Goal: Go to known website: Access a specific website the user already knows

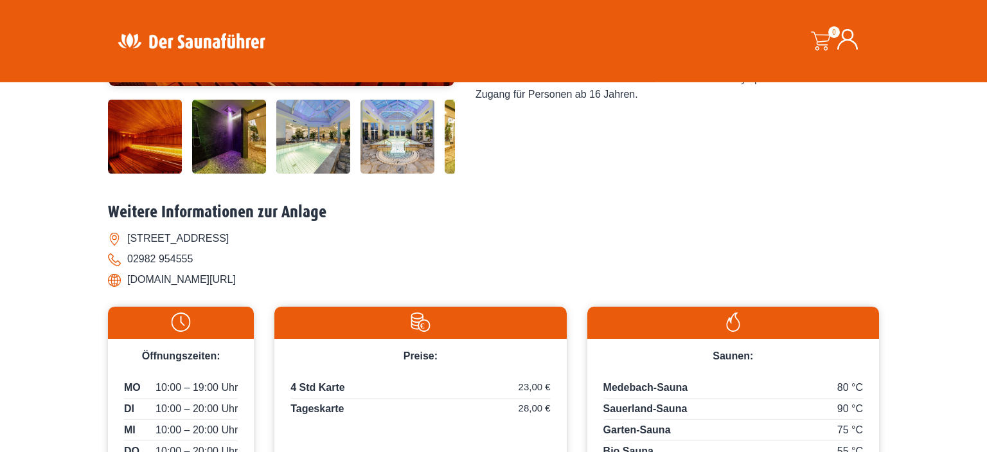
scroll to position [392, 0]
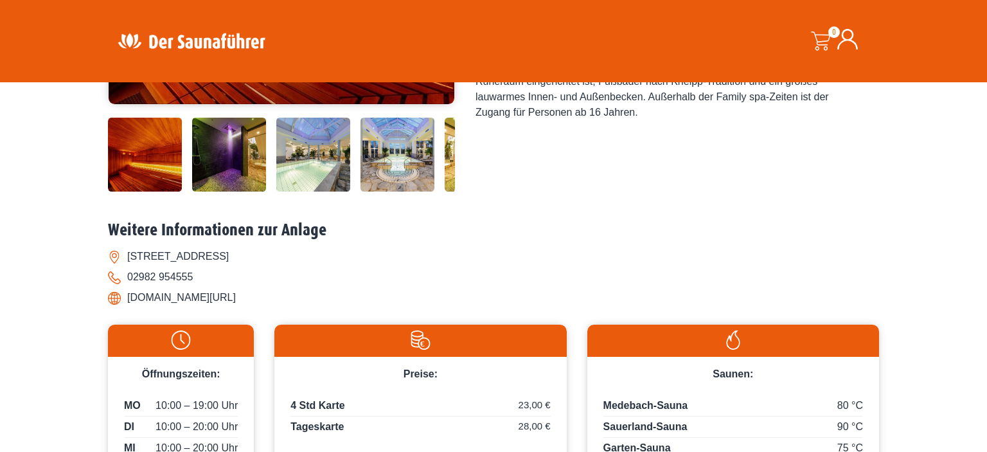
click at [119, 297] on li "[DOMAIN_NAME][URL]" at bounding box center [493, 297] width 771 height 21
click at [213, 301] on li "[DOMAIN_NAME][URL]" at bounding box center [493, 297] width 771 height 21
click at [375, 300] on li "[DOMAIN_NAME][URL]" at bounding box center [493, 297] width 771 height 21
drag, startPoint x: 375, startPoint y: 300, endPoint x: 141, endPoint y: 297, distance: 233.8
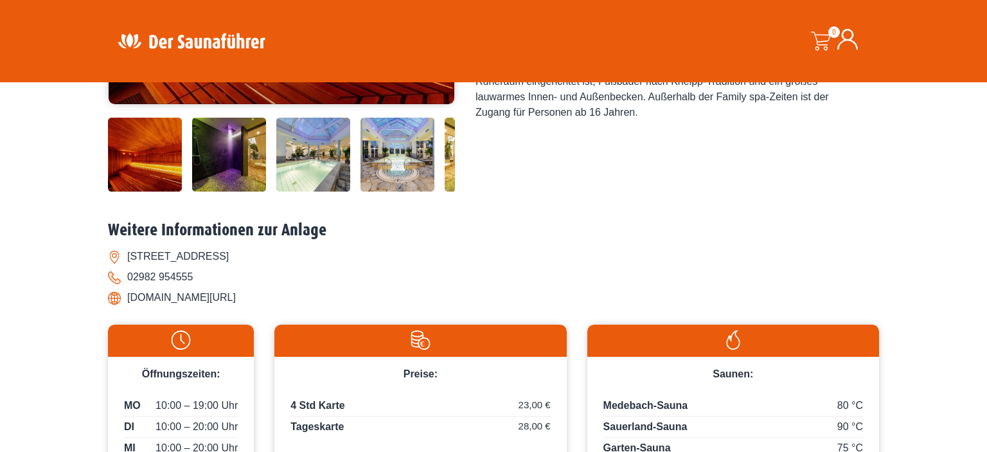
click at [141, 297] on li "[DOMAIN_NAME][URL]" at bounding box center [493, 297] width 771 height 21
click at [394, 300] on li "[DOMAIN_NAME][URL]" at bounding box center [493, 297] width 771 height 21
drag, startPoint x: 127, startPoint y: 299, endPoint x: 376, endPoint y: 299, distance: 249.2
click at [376, 299] on li "[DOMAIN_NAME][URL]" at bounding box center [493, 297] width 771 height 21
click at [177, 301] on li "[DOMAIN_NAME][URL]" at bounding box center [493, 297] width 771 height 21
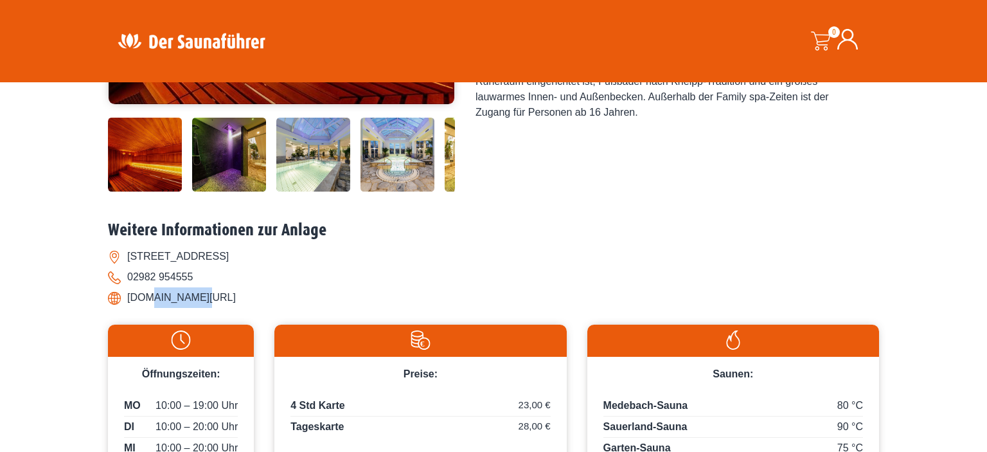
click at [178, 301] on li "[DOMAIN_NAME][URL]" at bounding box center [493, 297] width 771 height 21
click at [111, 297] on li "[DOMAIN_NAME][URL]" at bounding box center [493, 297] width 771 height 21
click at [112, 297] on li "[DOMAIN_NAME][URL]" at bounding box center [493, 297] width 771 height 21
click at [163, 306] on li "[DOMAIN_NAME][URL]" at bounding box center [493, 297] width 771 height 21
drag, startPoint x: 152, startPoint y: 298, endPoint x: 387, endPoint y: 301, distance: 235.1
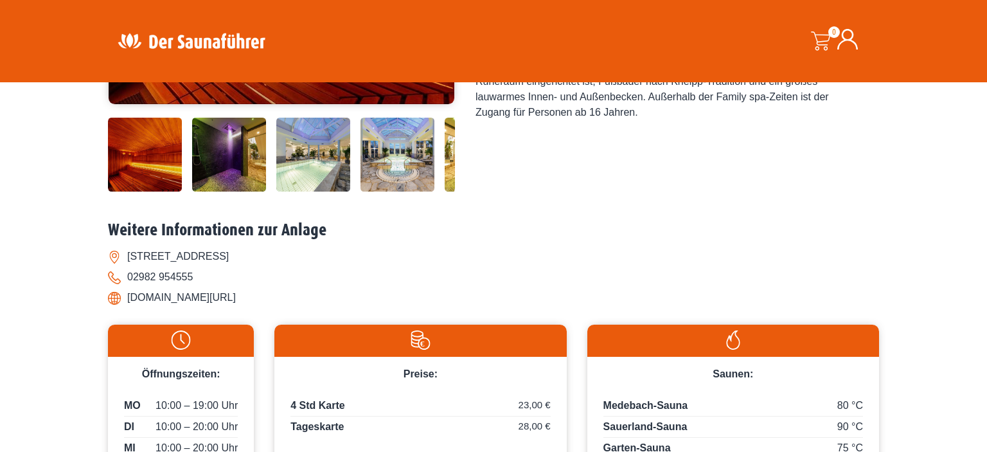
click at [387, 301] on li "[DOMAIN_NAME][URL]" at bounding box center [493, 297] width 771 height 21
copy li "[DOMAIN_NAME][URL]"
